Goal: Navigation & Orientation: Understand site structure

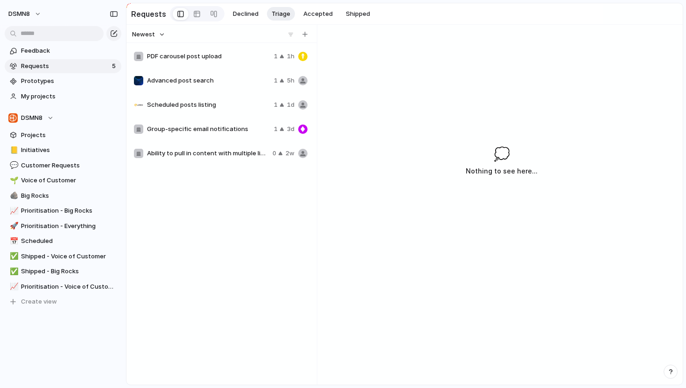
click at [217, 52] on div "PDF carousel post upload" at bounding box center [202, 56] width 136 height 9
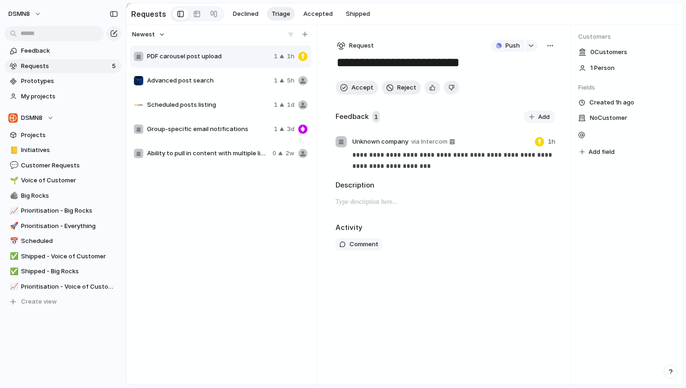
click at [228, 81] on span "Advanced post search" at bounding box center [208, 80] width 123 height 9
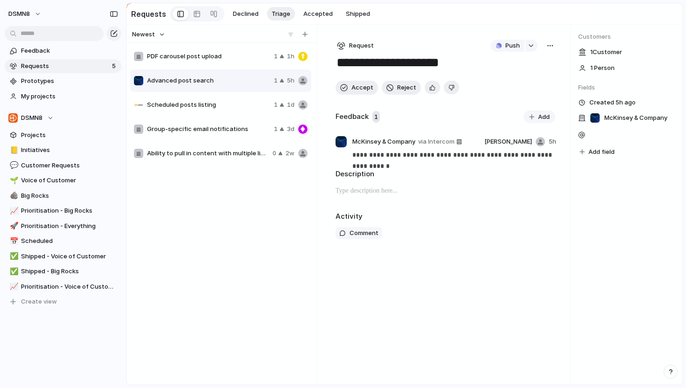
click at [231, 100] on div "Scheduled posts listing 1 1d" at bounding box center [220, 105] width 181 height 22
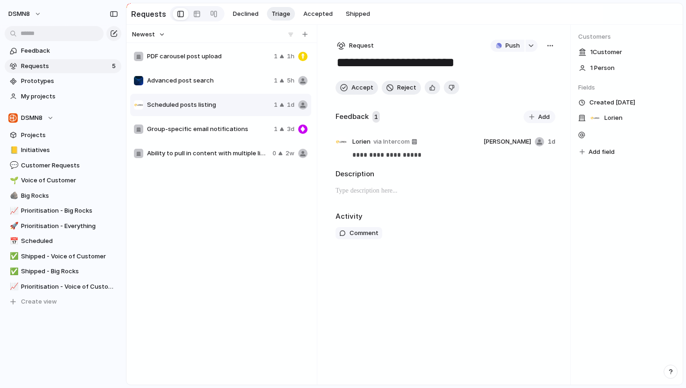
click at [245, 127] on span "Group-specific email notifications" at bounding box center [208, 129] width 123 height 9
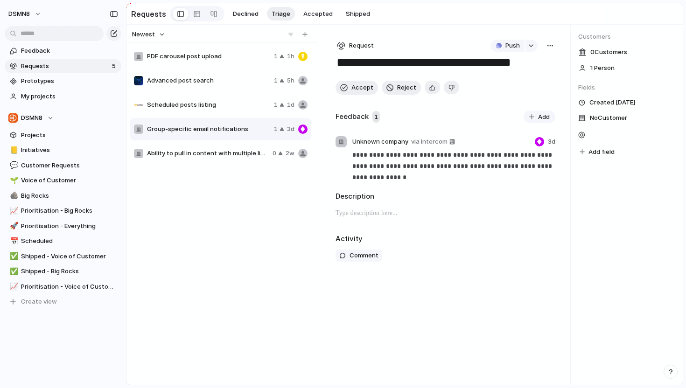
click at [252, 144] on div "Ability to pull in content with multiple links on LinkedIn 0 2w" at bounding box center [220, 153] width 181 height 22
type textarea "**********"
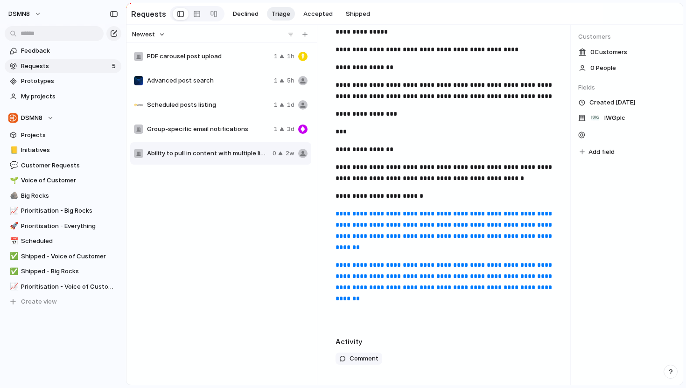
scroll to position [140, 0]
click at [362, 221] on link "**********" at bounding box center [445, 230] width 218 height 40
click at [59, 197] on span "Big Rocks" at bounding box center [69, 195] width 97 height 9
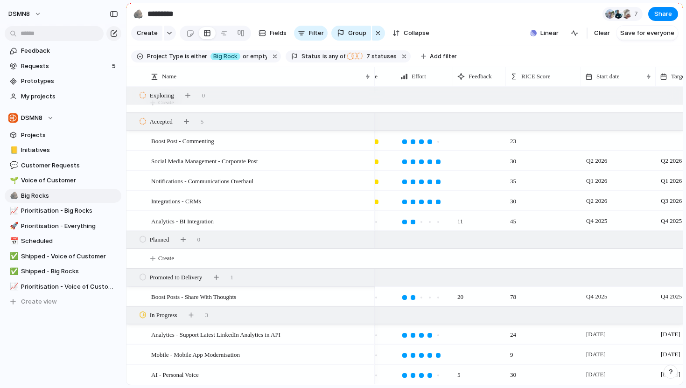
click at [466, 296] on span "20" at bounding box center [461, 294] width 14 height 14
click at [460, 296] on span "20" at bounding box center [461, 294] width 14 height 14
click at [236, 292] on span "Boost Posts - Share With Thoughts" at bounding box center [193, 296] width 85 height 11
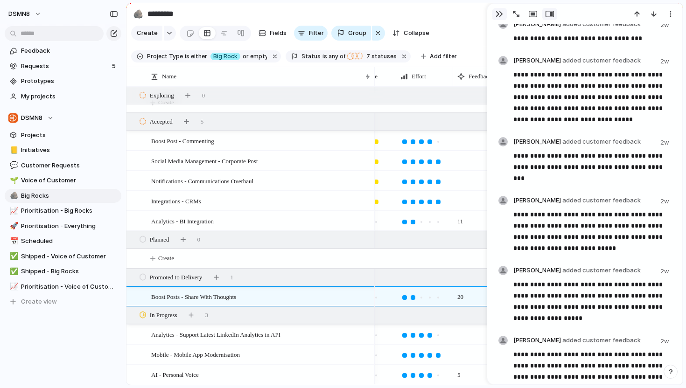
click at [497, 11] on div "button" at bounding box center [499, 13] width 7 height 7
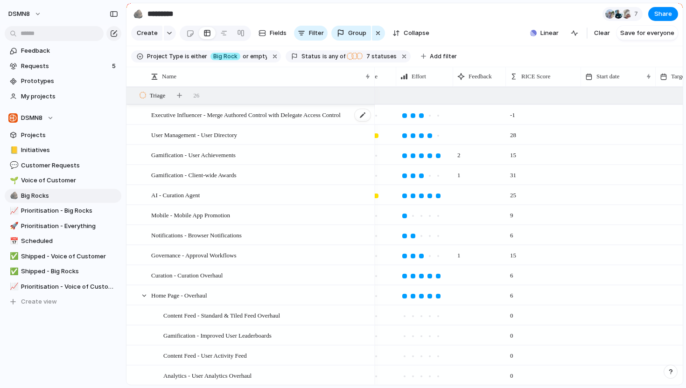
click at [245, 116] on span "Executive Influencer - Merge Authored Control with Delegate Access Control" at bounding box center [245, 114] width 189 height 11
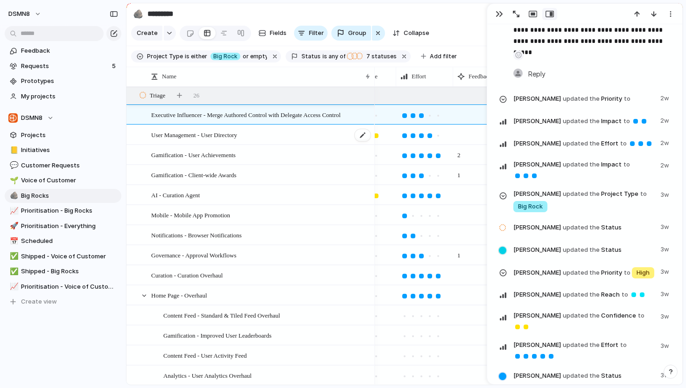
click at [237, 136] on span "User Management - User Directory" at bounding box center [194, 134] width 86 height 11
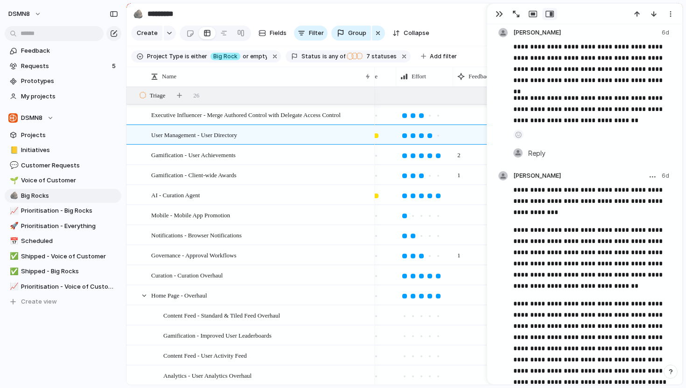
scroll to position [2508, 0]
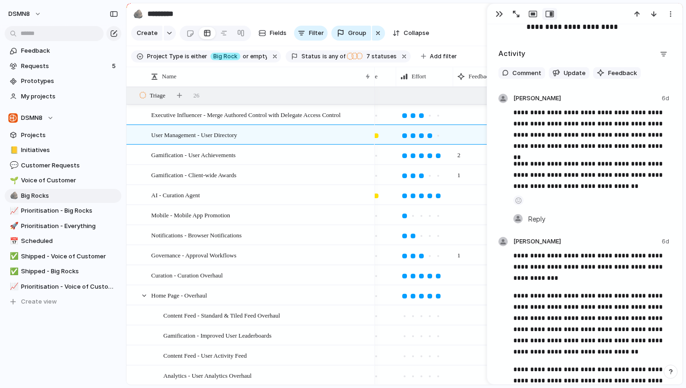
click at [458, 9] on section "🪨 ********* 7 Share" at bounding box center [404, 13] width 556 height 21
click at [496, 13] on div "button" at bounding box center [499, 13] width 7 height 7
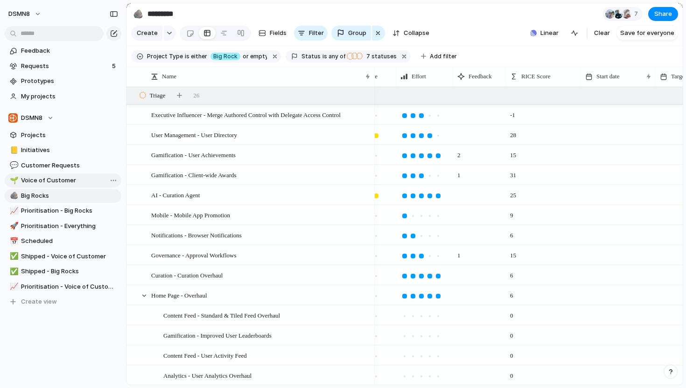
click at [63, 182] on span "Voice of Customer" at bounding box center [69, 180] width 97 height 9
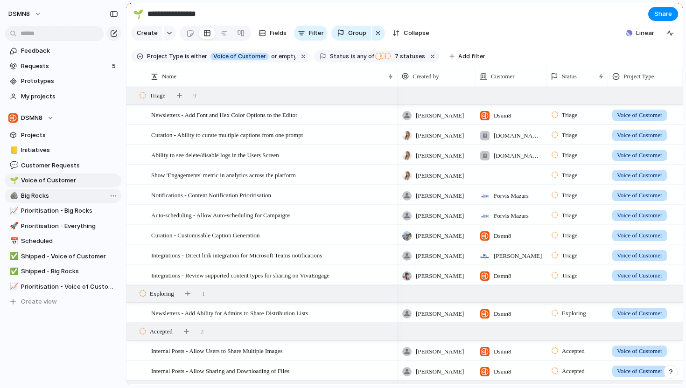
click at [84, 195] on span "Big Rocks" at bounding box center [69, 195] width 97 height 9
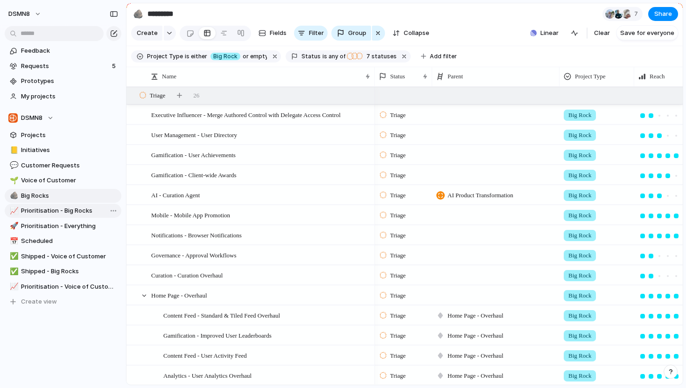
click at [81, 207] on span "Prioritisation - Big Rocks" at bounding box center [69, 210] width 97 height 9
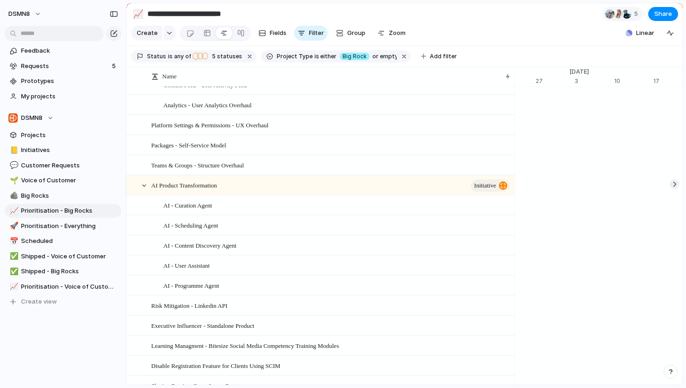
scroll to position [387, 0]
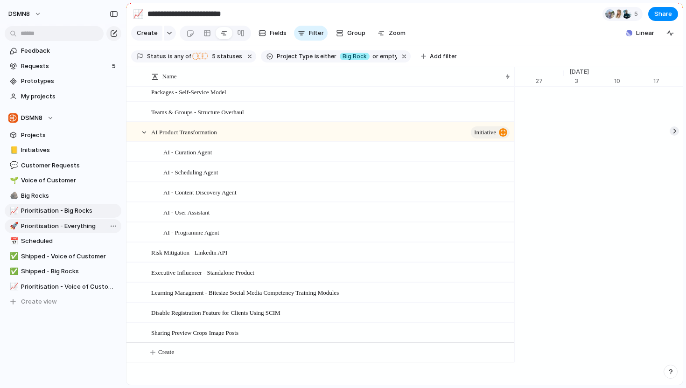
click at [59, 223] on span "Prioritisation - Everything" at bounding box center [69, 226] width 97 height 9
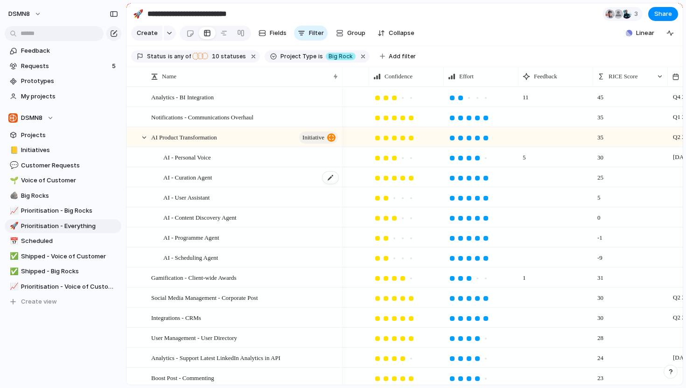
scroll to position [0, 333]
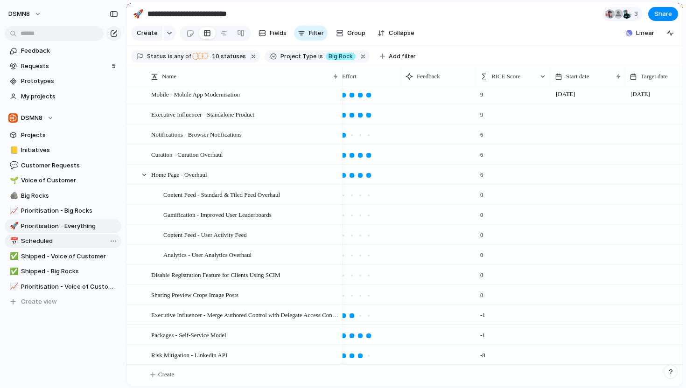
click at [76, 240] on span "Scheduled" at bounding box center [69, 241] width 97 height 9
type input "*********"
